Goal: Task Accomplishment & Management: Use online tool/utility

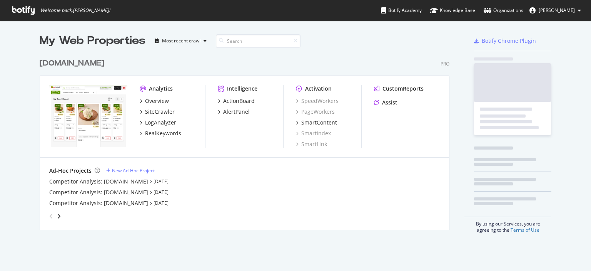
scroll to position [265, 579]
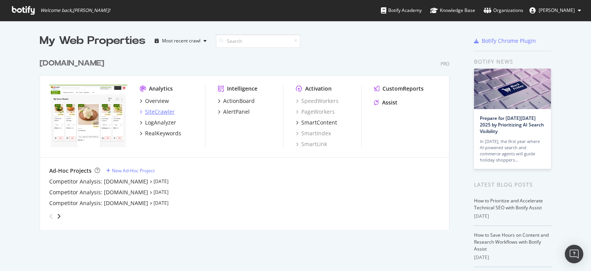
click at [159, 112] on div "SiteCrawler" at bounding box center [160, 112] width 30 height 8
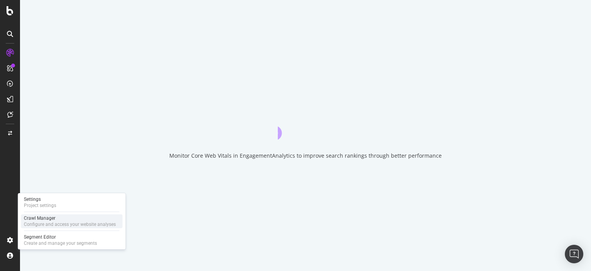
click at [56, 218] on div "Crawl Manager" at bounding box center [70, 218] width 92 height 6
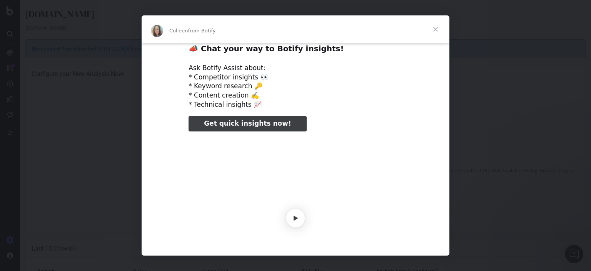
scroll to position [60, 0]
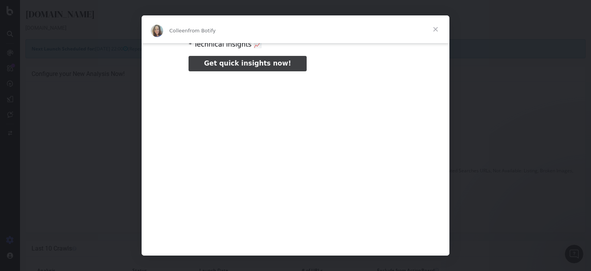
type input "28347"
click at [435, 29] on span "Close" at bounding box center [436, 29] width 28 height 28
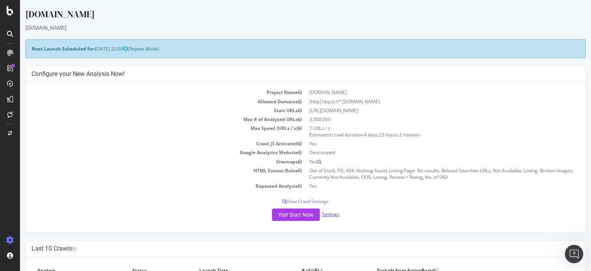
click at [328, 214] on link "Settings" at bounding box center [330, 214] width 17 height 7
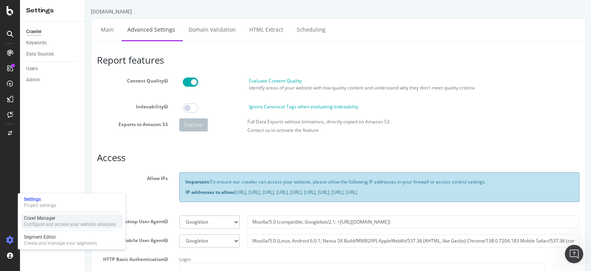
click at [47, 222] on div "Configure and access your website analyses" at bounding box center [70, 224] width 92 height 6
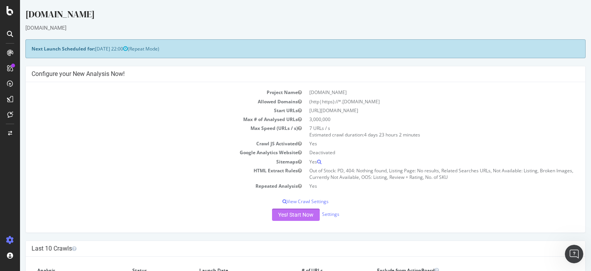
click at [295, 216] on button "Yes! Start Now" at bounding box center [296, 214] width 48 height 12
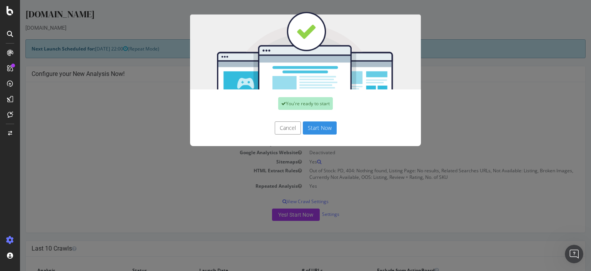
click at [319, 127] on button "Start Now" at bounding box center [320, 127] width 34 height 13
